Goal: Check status

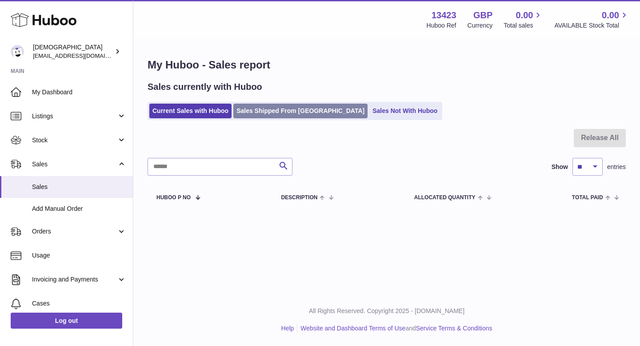
click at [264, 104] on link "Sales Shipped From [GEOGRAPHIC_DATA]" at bounding box center [300, 111] width 134 height 15
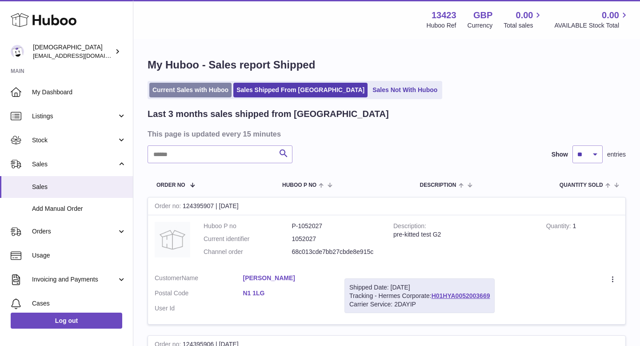
click at [216, 92] on link "Current Sales with Huboo" at bounding box center [190, 90] width 82 height 15
